Goal: Book appointment/travel/reservation

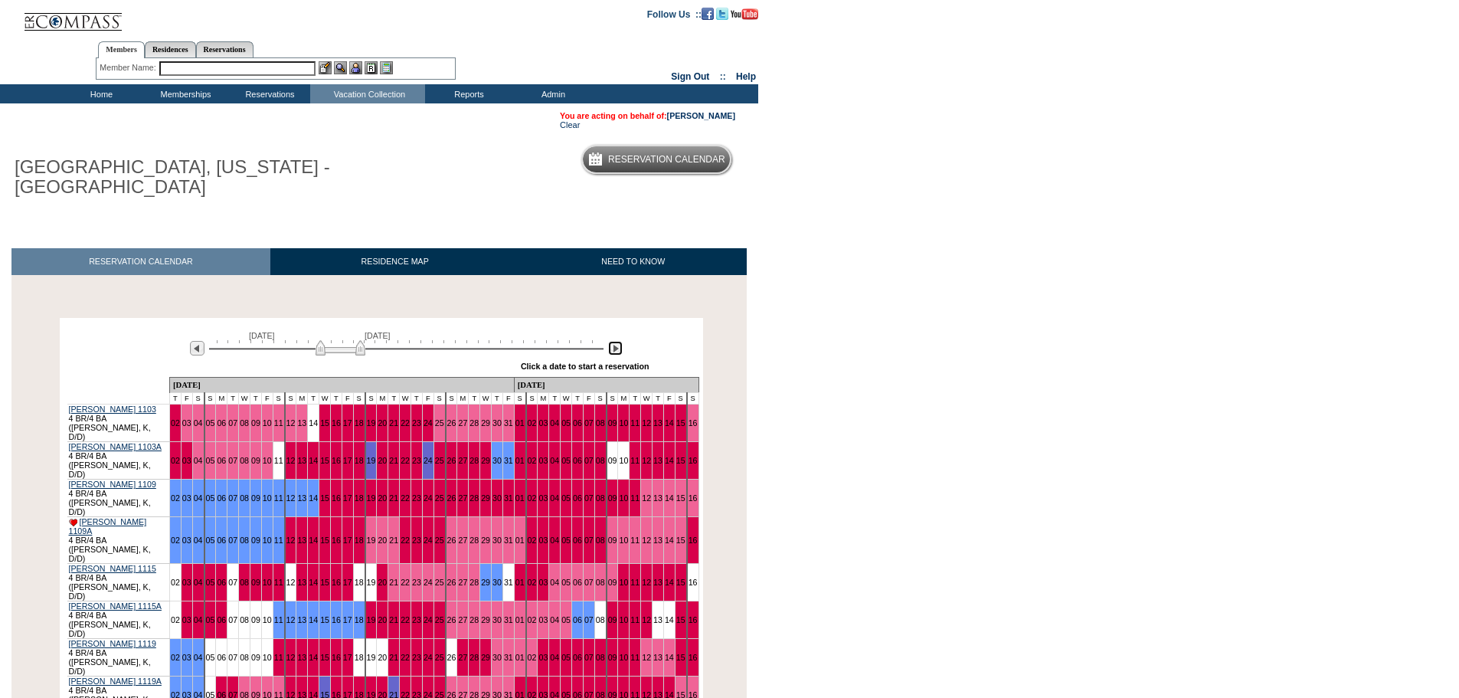
click at [619, 351] on img at bounding box center [615, 348] width 15 height 15
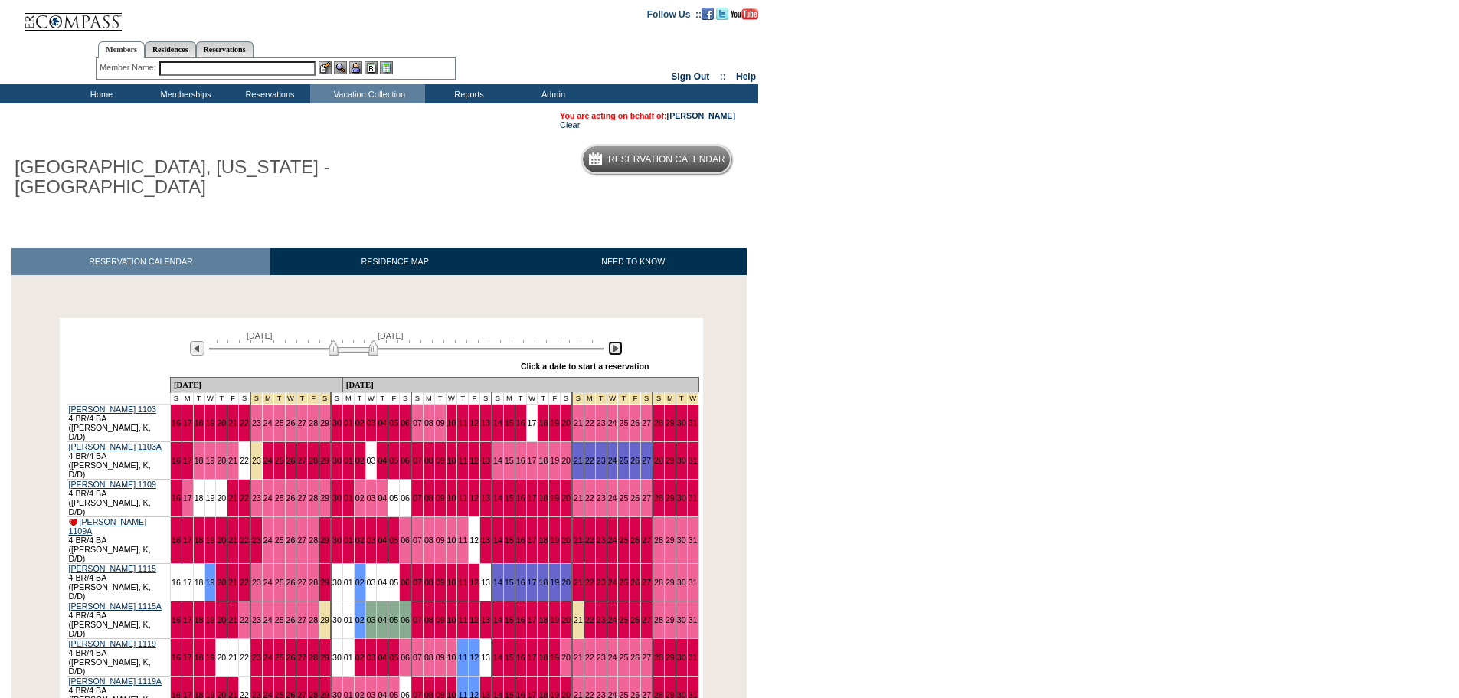
click at [619, 351] on img at bounding box center [615, 348] width 15 height 15
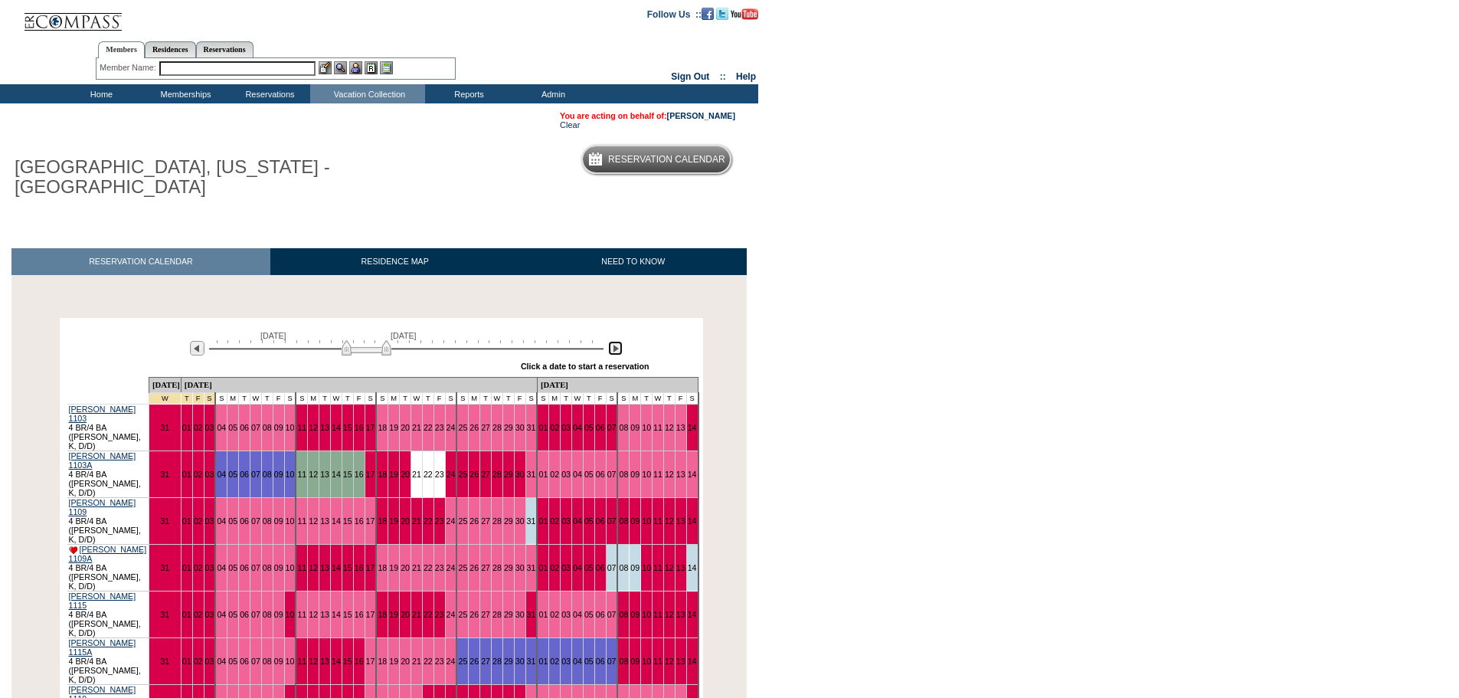
click at [619, 351] on img at bounding box center [615, 348] width 15 height 15
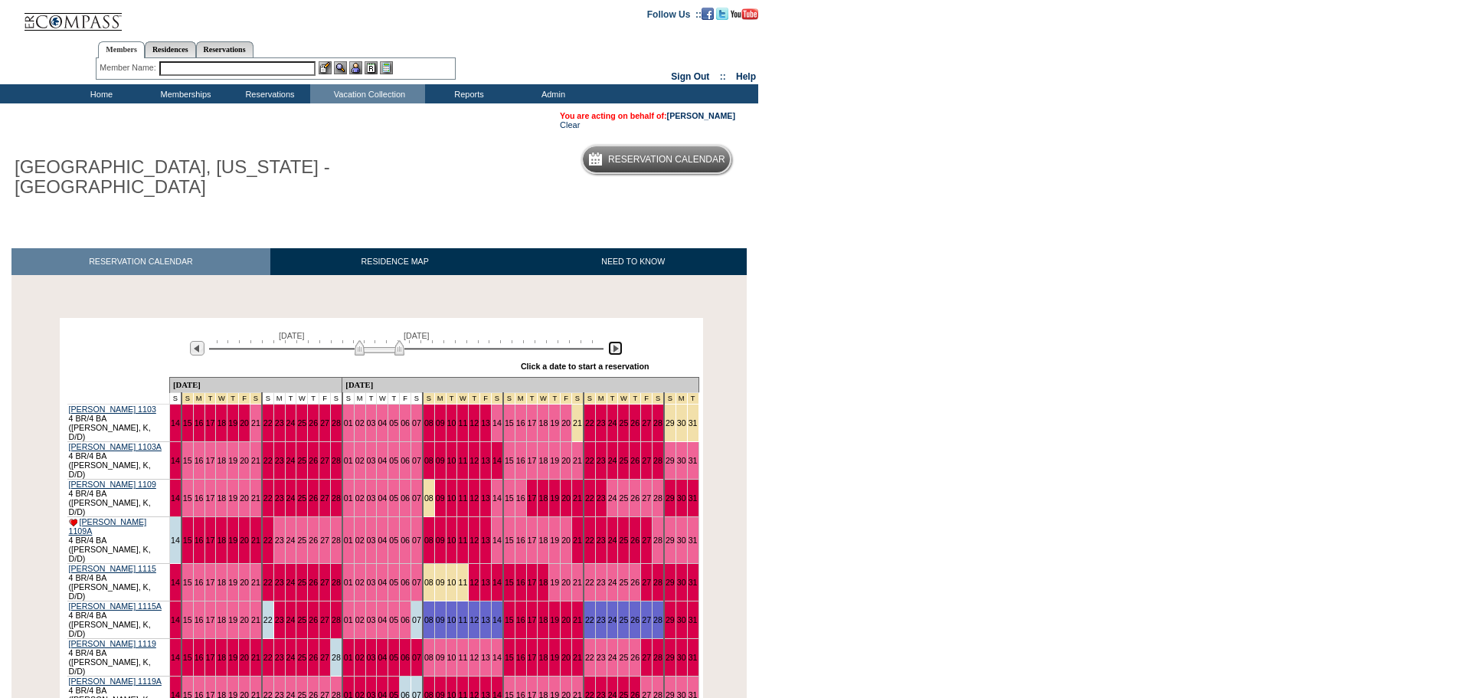
click at [619, 351] on img at bounding box center [615, 348] width 15 height 15
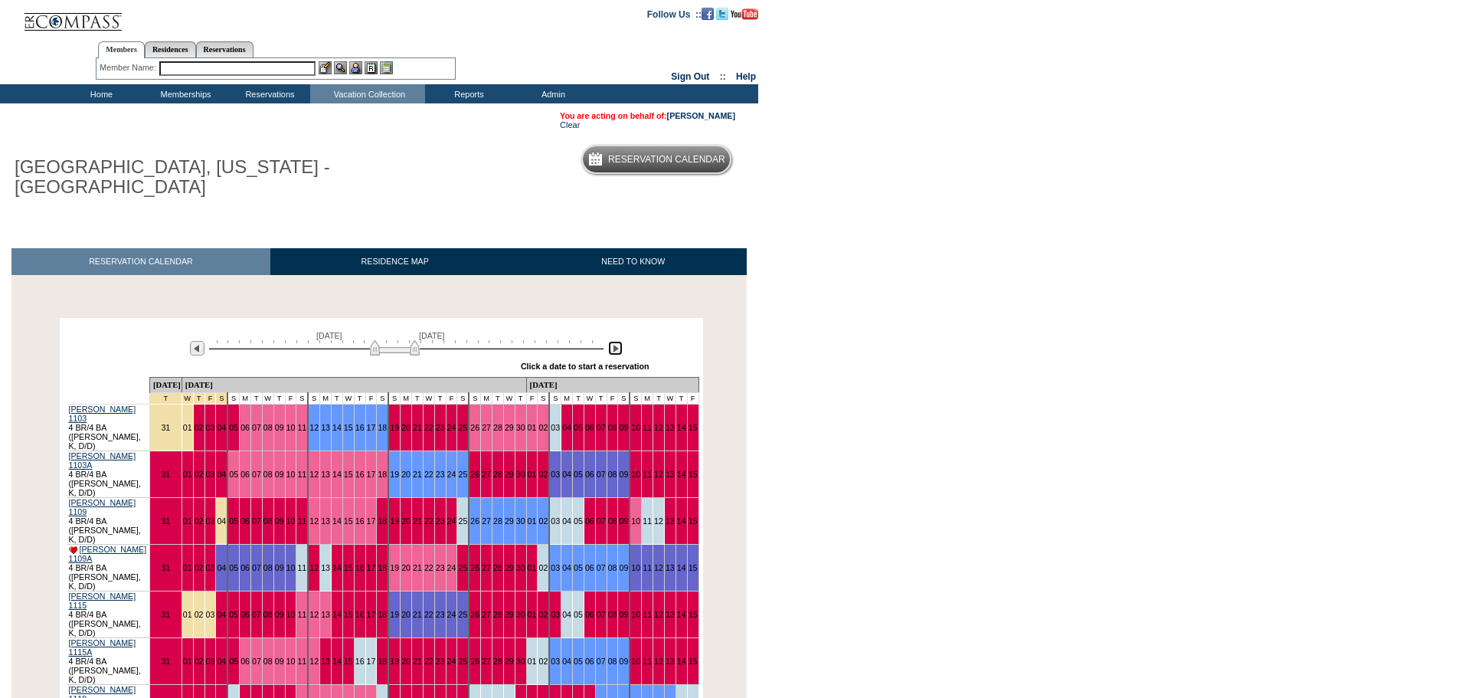
click at [408, 353] on img at bounding box center [395, 347] width 50 height 15
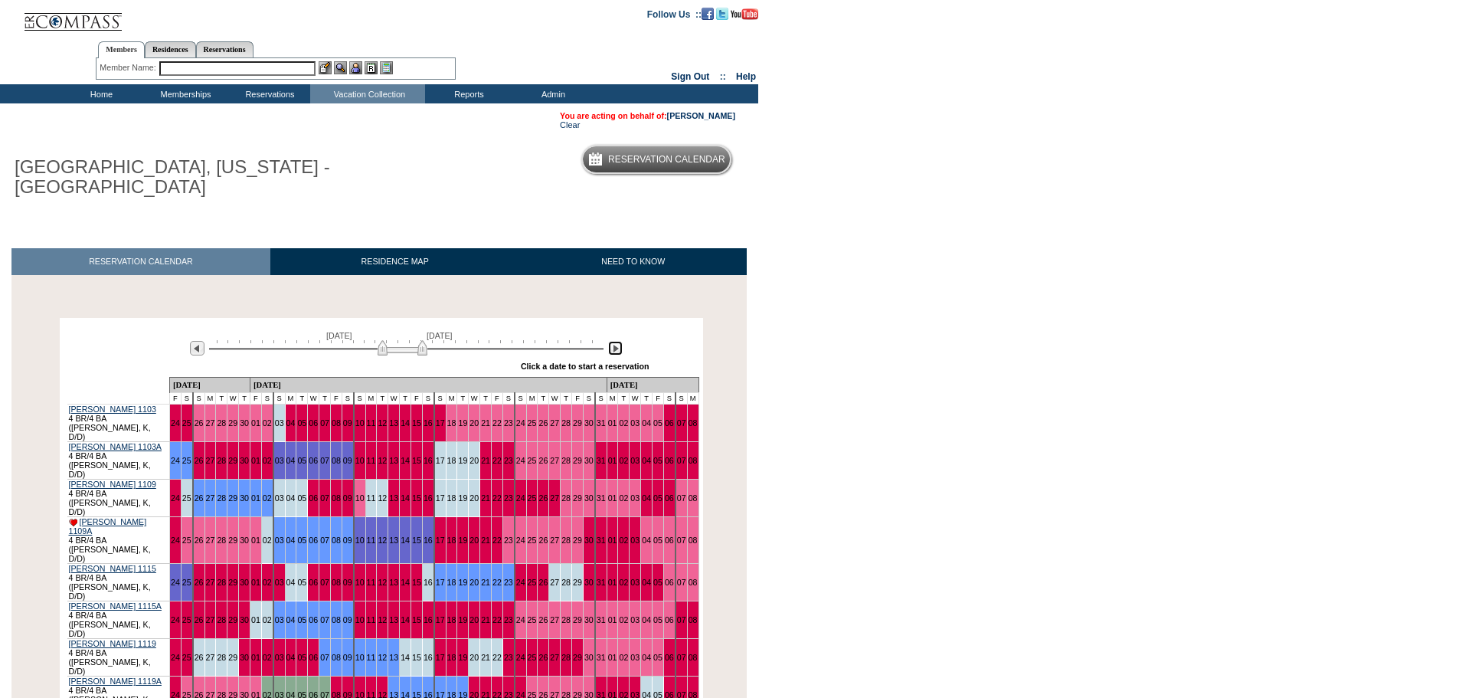
click at [411, 354] on img at bounding box center [402, 347] width 50 height 15
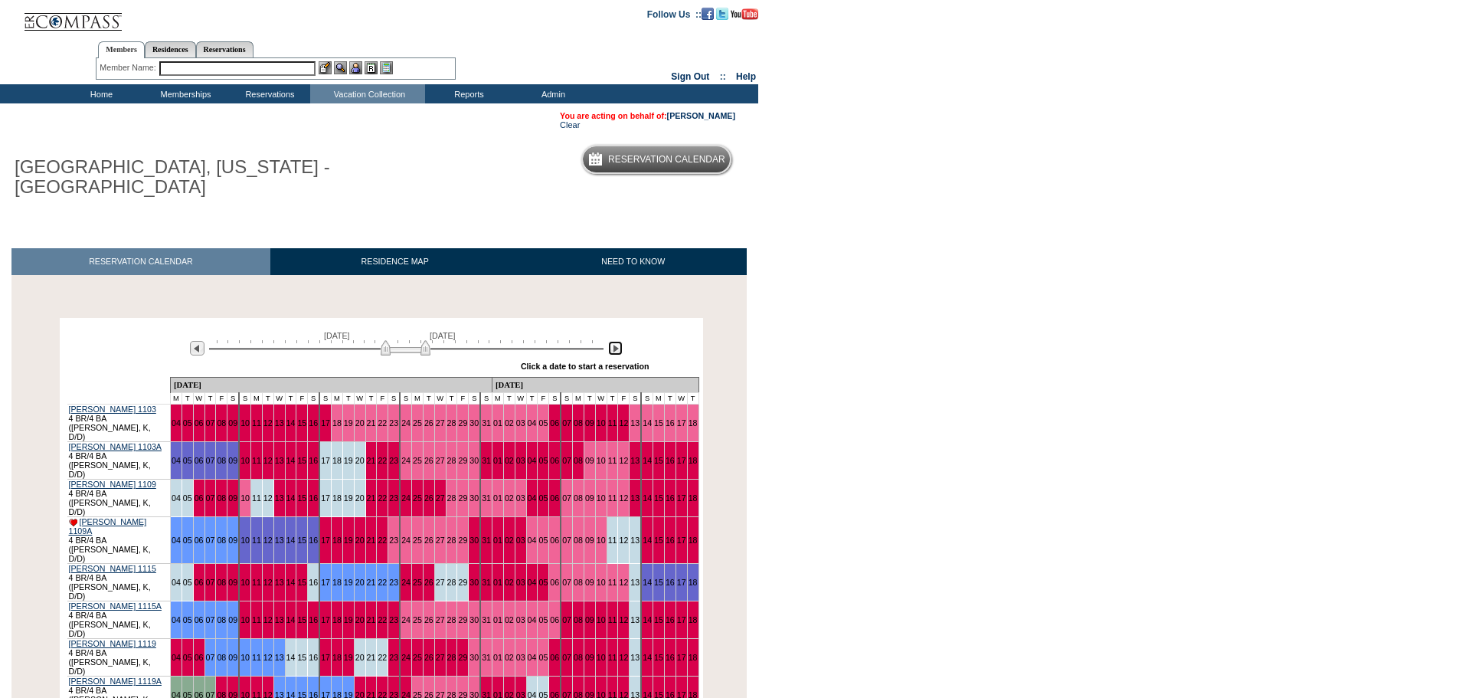
click at [413, 350] on img at bounding box center [406, 347] width 50 height 15
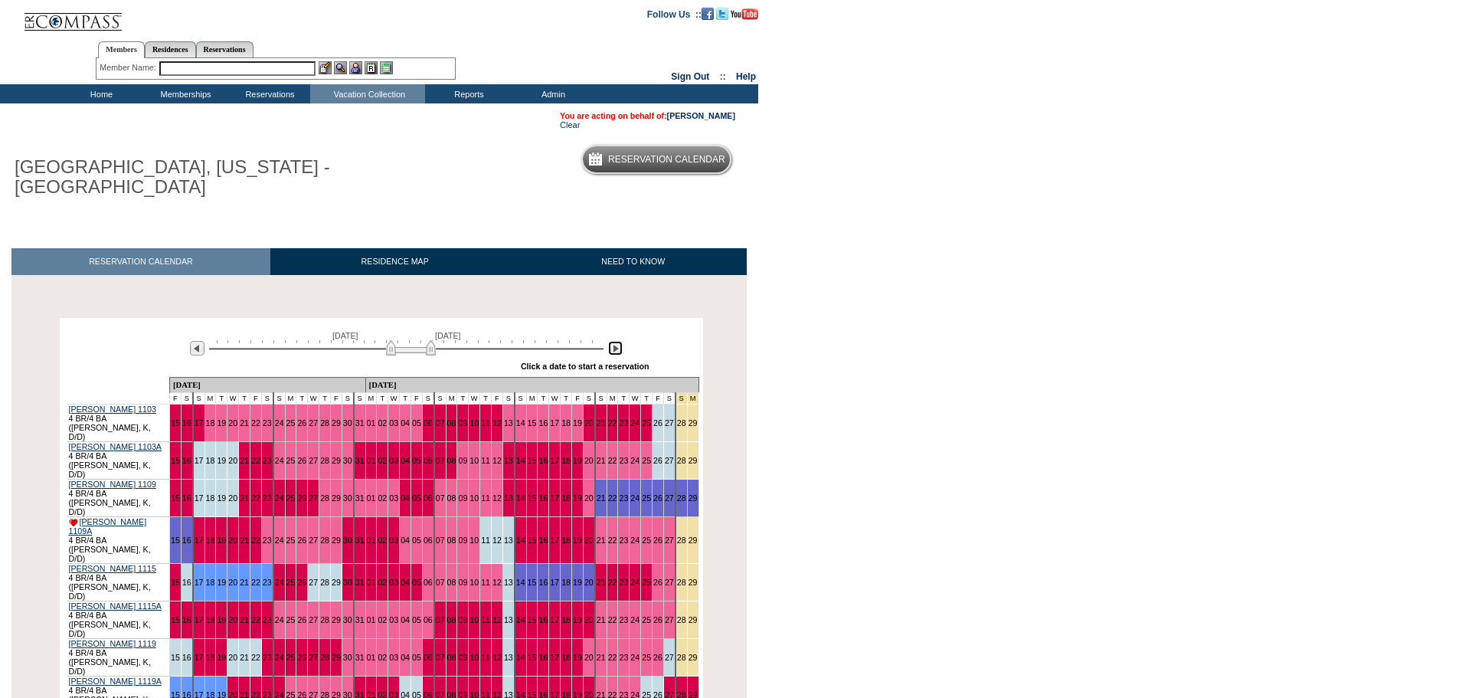
click at [418, 350] on img at bounding box center [411, 347] width 50 height 15
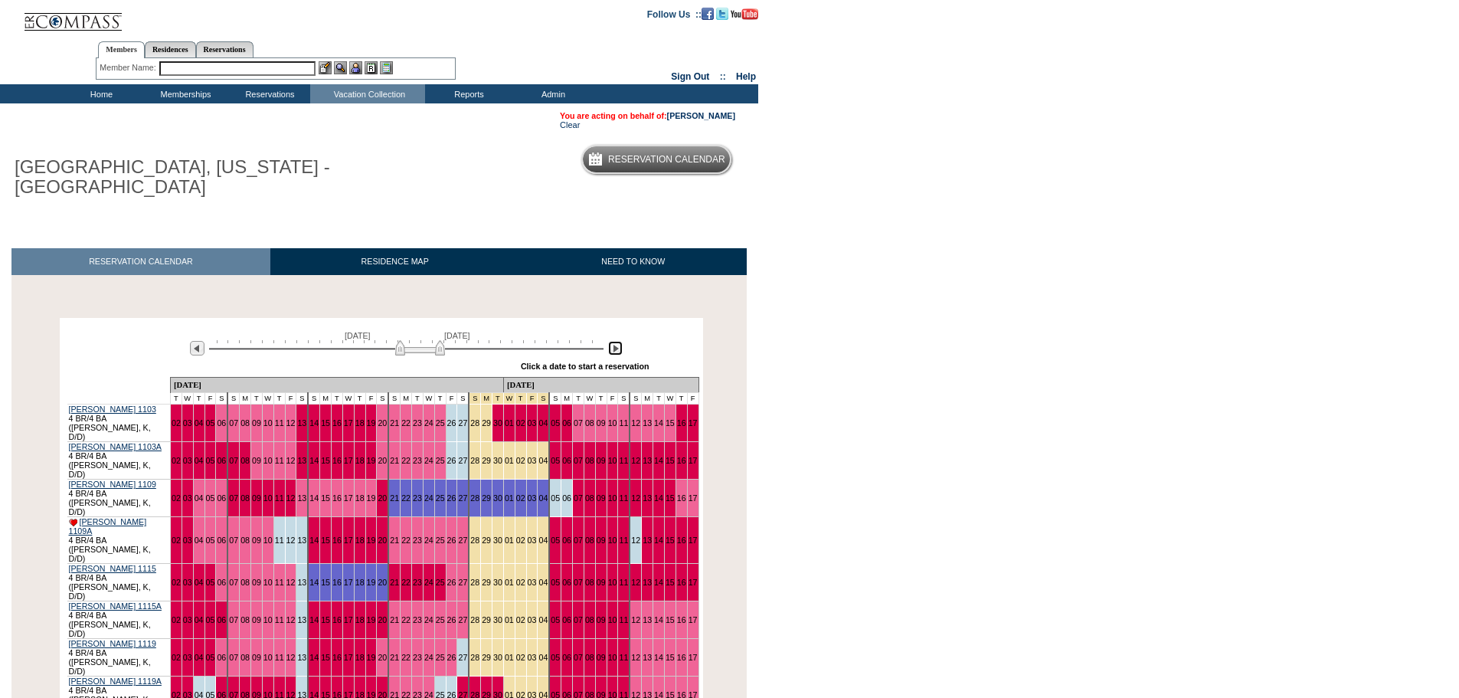
drag, startPoint x: 407, startPoint y: 350, endPoint x: 416, endPoint y: 350, distance: 9.2
click at [416, 350] on img at bounding box center [420, 347] width 50 height 15
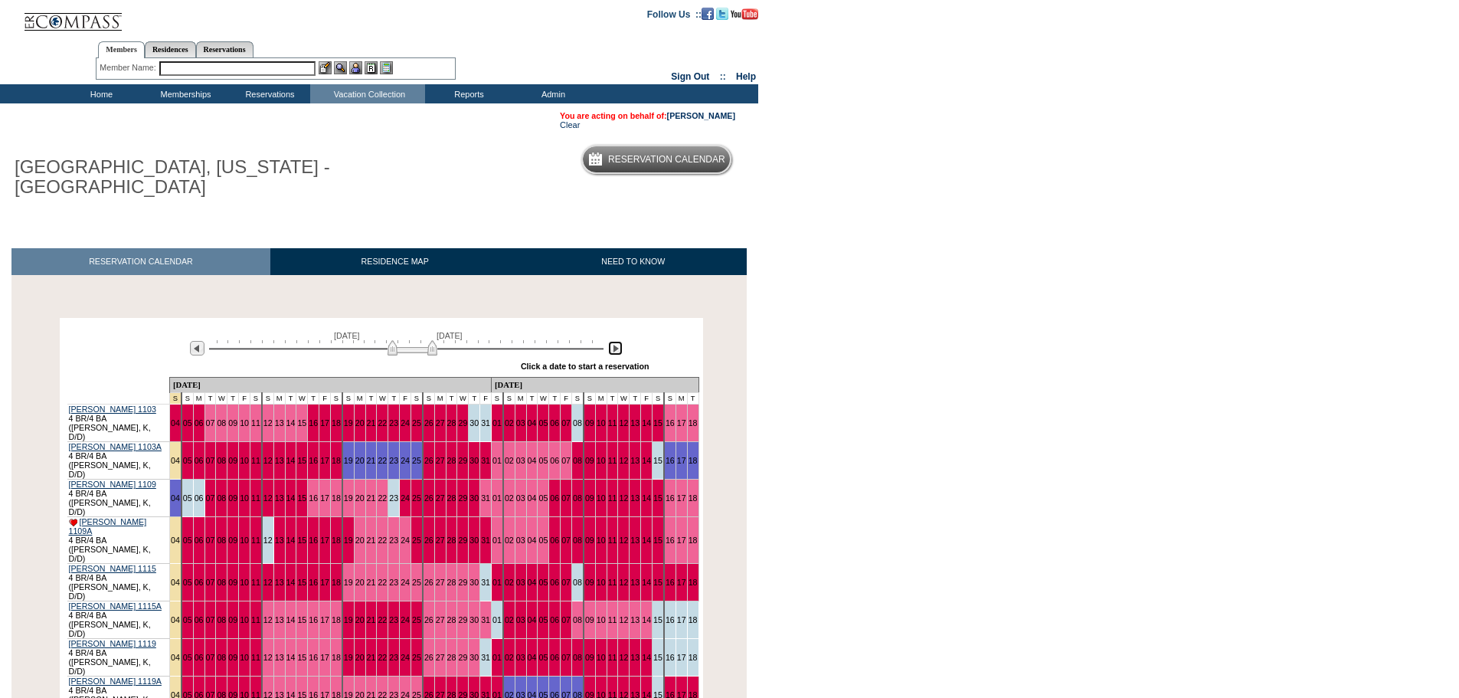
drag, startPoint x: 416, startPoint y: 350, endPoint x: 406, endPoint y: 350, distance: 10.0
click at [406, 350] on img at bounding box center [412, 347] width 50 height 15
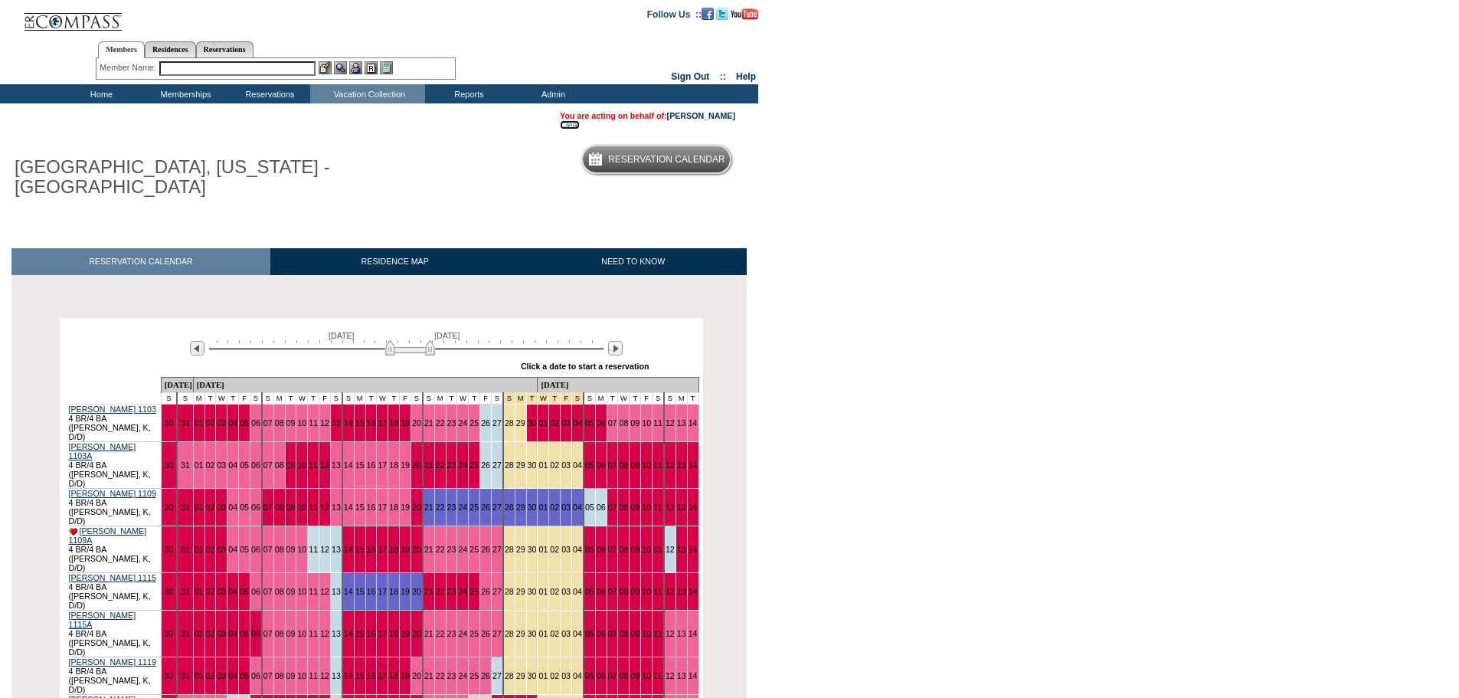
click at [560, 128] on link "Clear" at bounding box center [570, 124] width 20 height 9
